Goal: Task Accomplishment & Management: Manage account settings

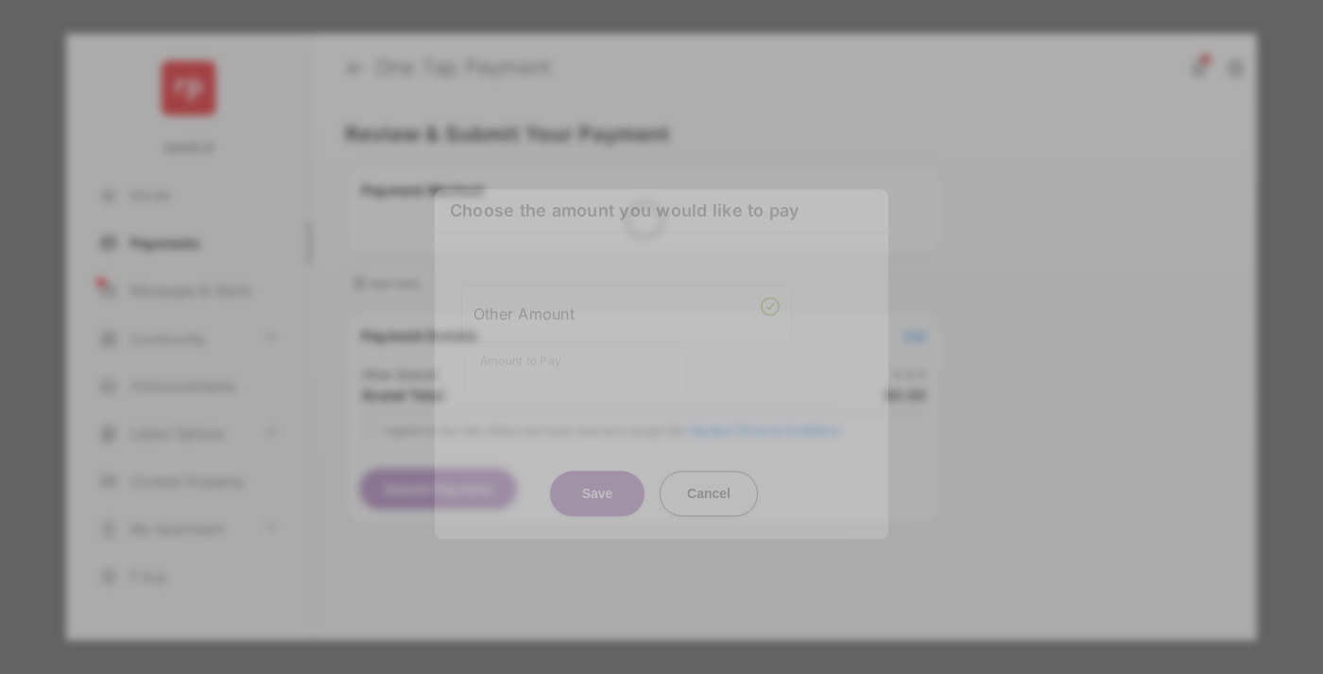
click at [627, 305] on div "Other Amount" at bounding box center [626, 314] width 306 height 32
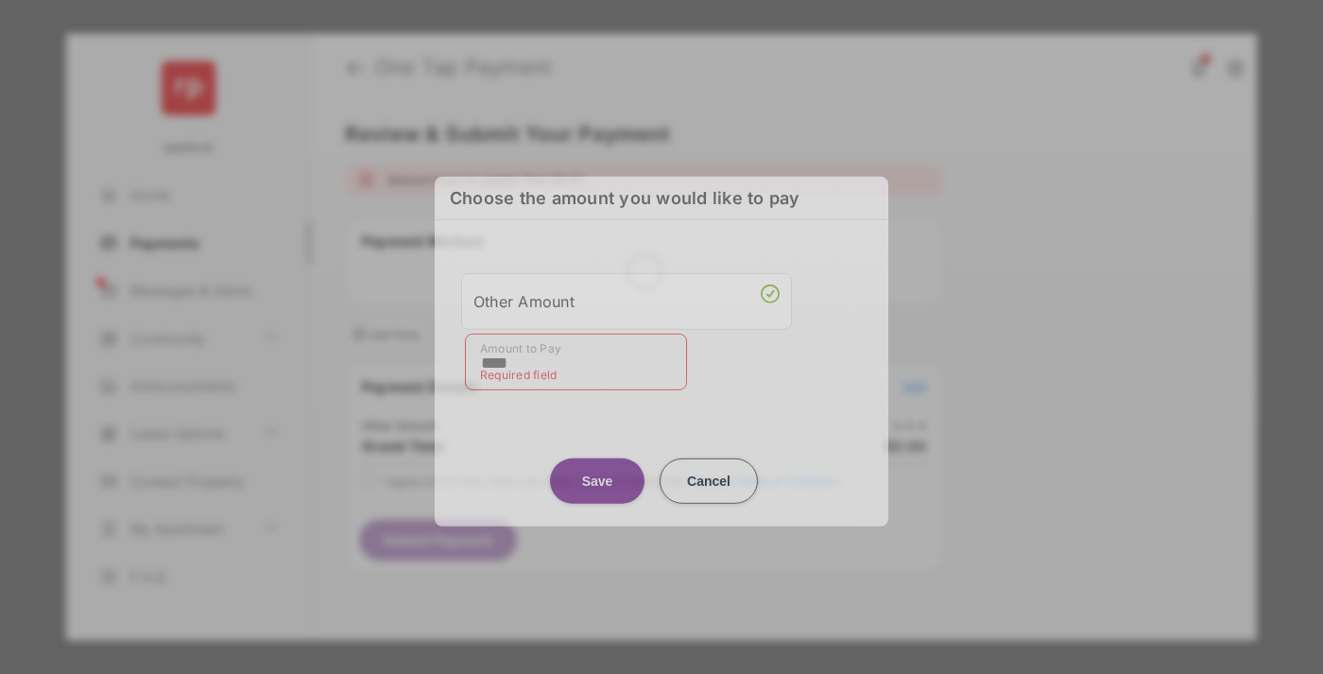
type input "****"
click at [597, 476] on button "Save" at bounding box center [597, 479] width 95 height 45
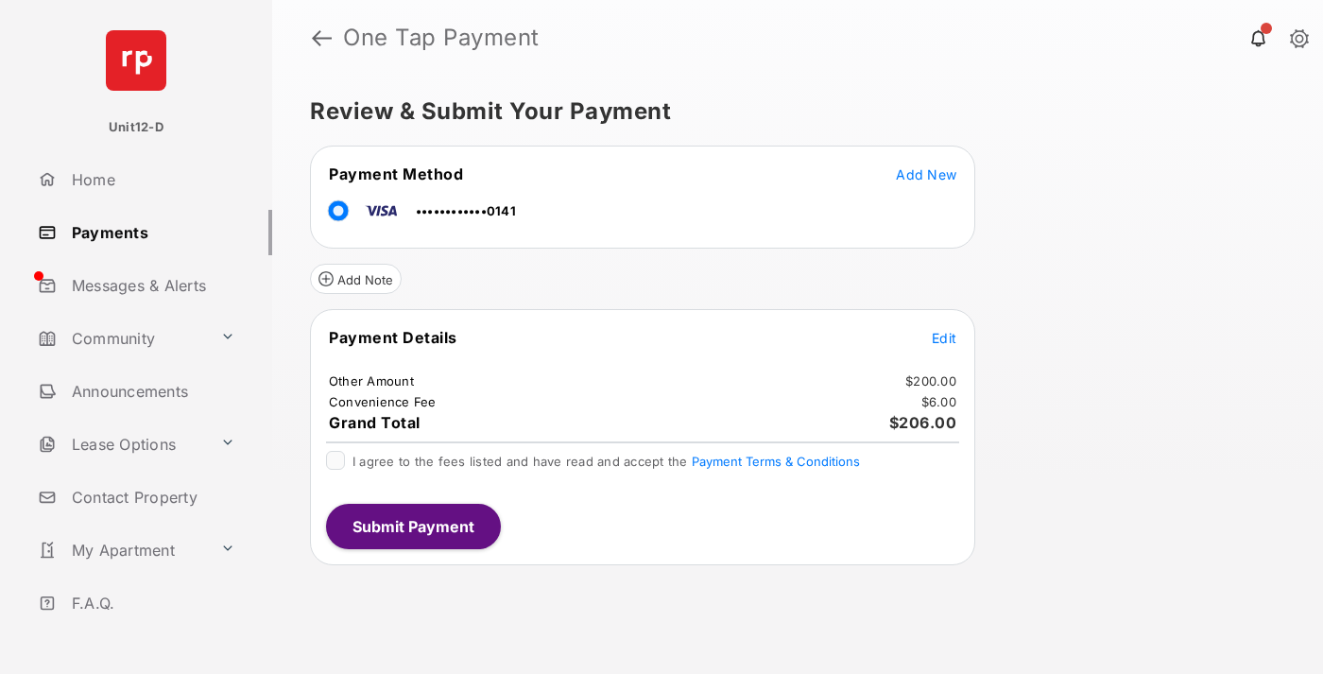
click at [944, 337] on span "Edit" at bounding box center [944, 338] width 25 height 16
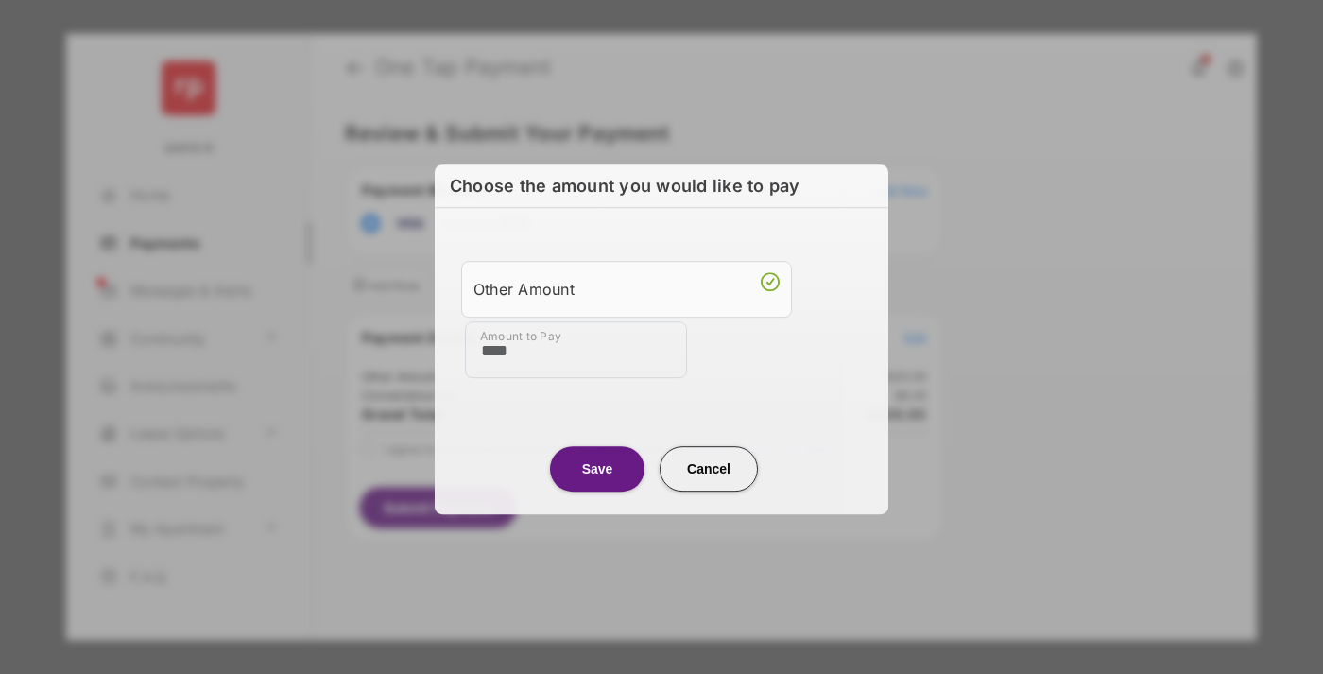
click at [597, 466] on button "Save" at bounding box center [597, 468] width 95 height 45
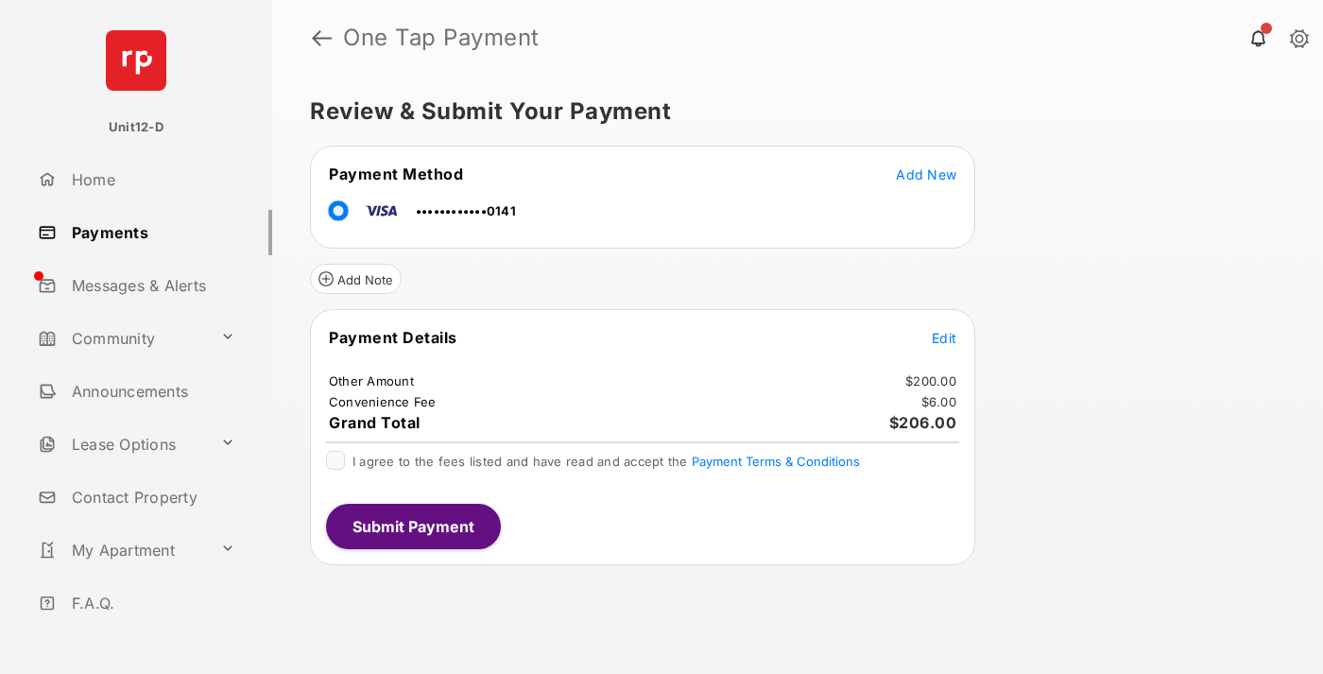
click at [412, 525] on button "Submit Payment" at bounding box center [413, 526] width 175 height 45
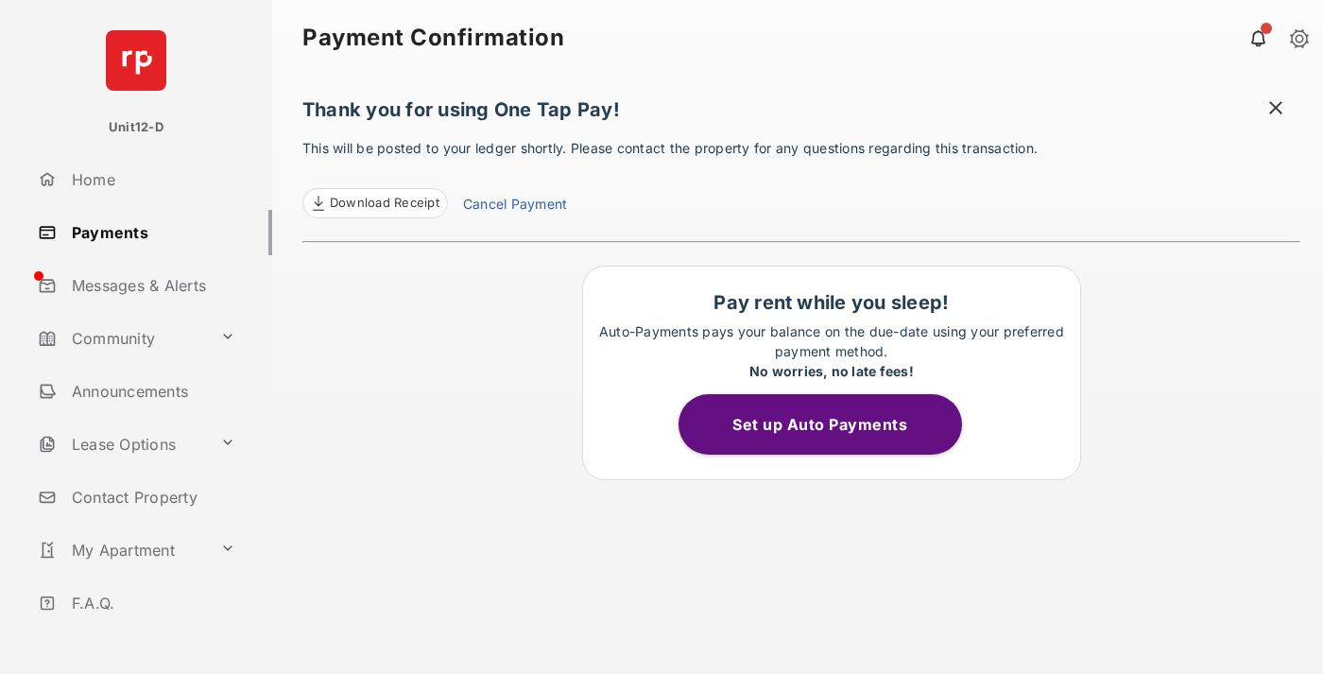
click at [831, 424] on button "Set up Auto Payments" at bounding box center [821, 424] width 284 height 60
